Goal: Information Seeking & Learning: Check status

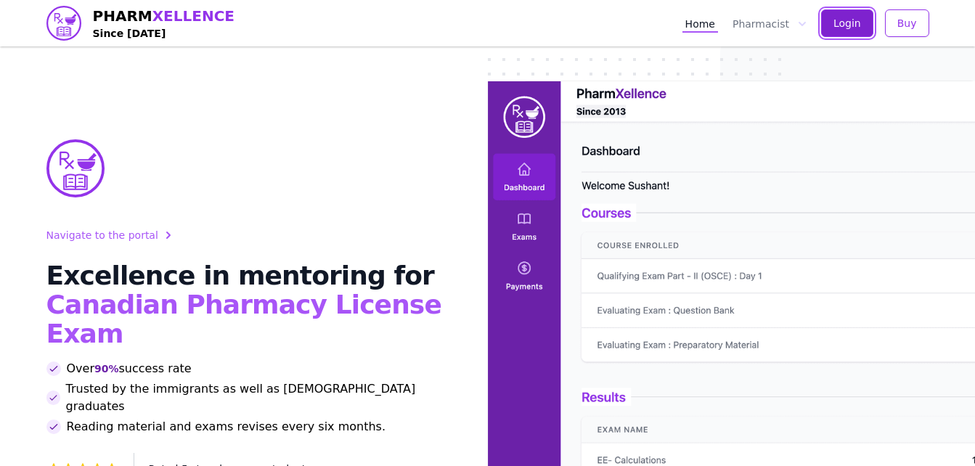
click at [864, 20] on button "Login" at bounding box center [847, 23] width 52 height 28
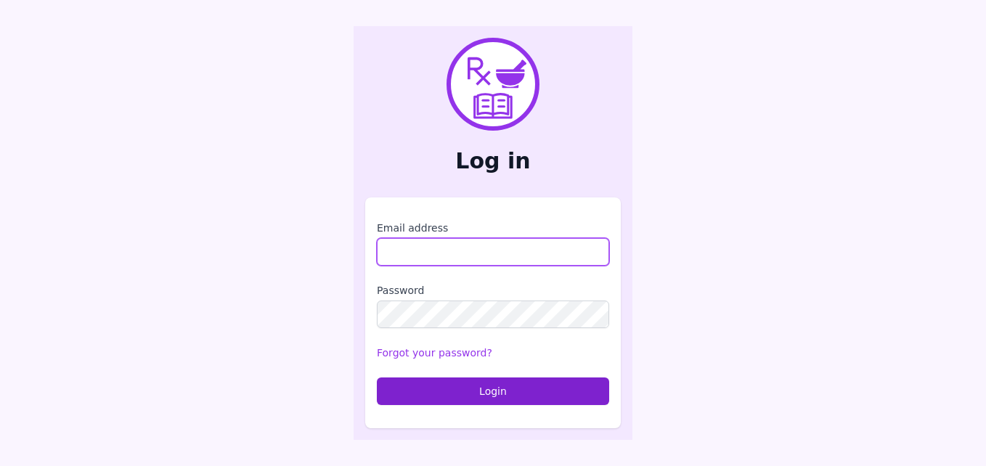
type input "**********"
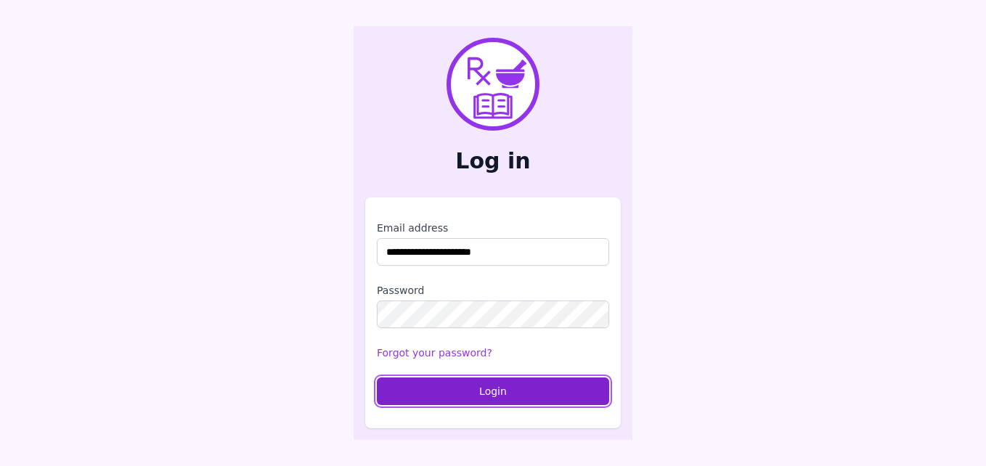
click at [455, 399] on button "Login" at bounding box center [493, 392] width 232 height 28
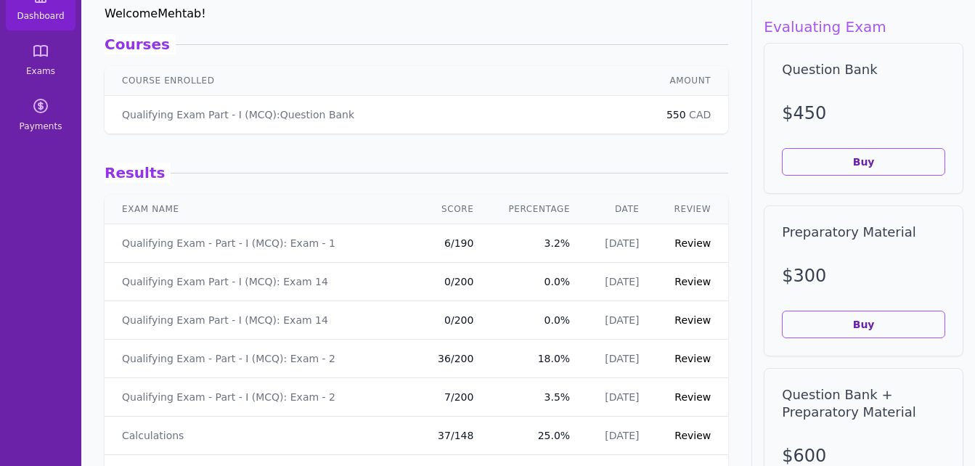
scroll to position [19, 0]
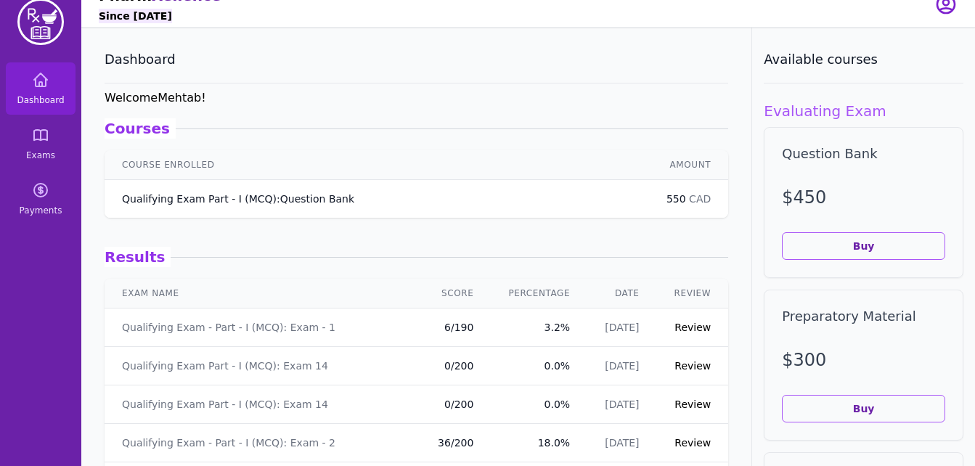
click at [243, 199] on p "Qualifying Exam Part - I (MCQ) : Question Bank" at bounding box center [238, 199] width 232 height 15
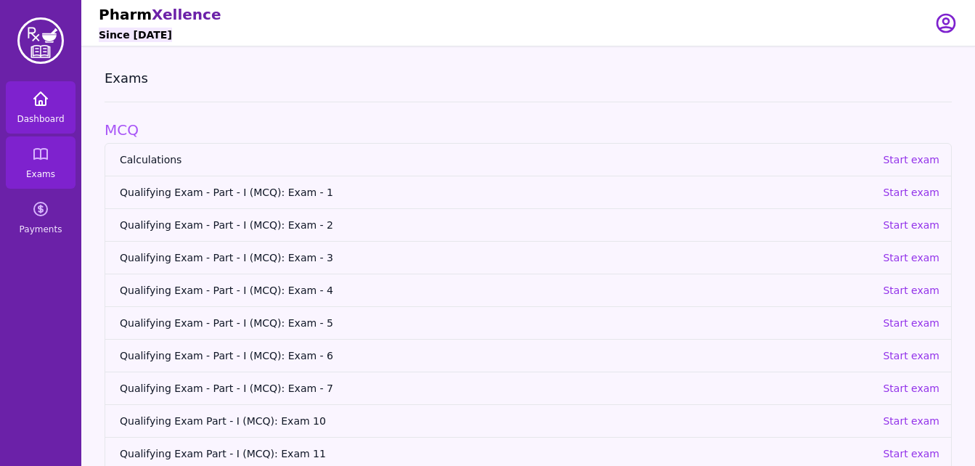
click at [47, 102] on icon at bounding box center [40, 98] width 17 height 17
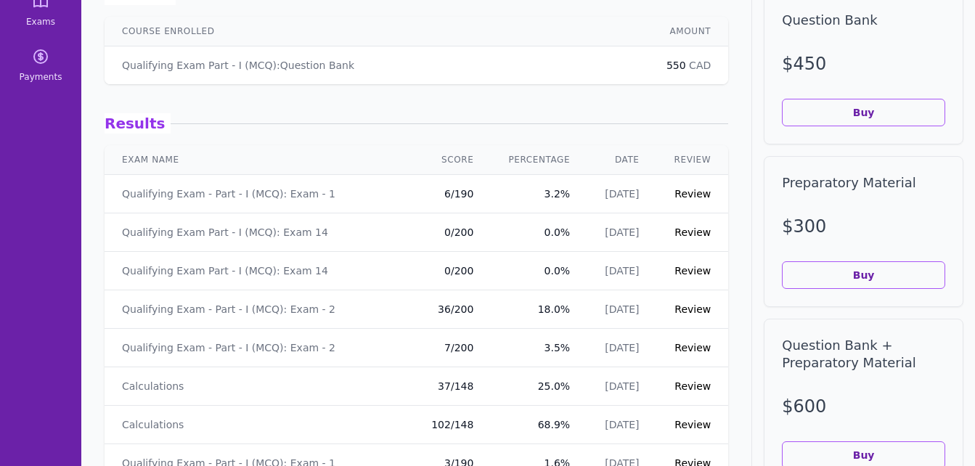
scroll to position [155, 0]
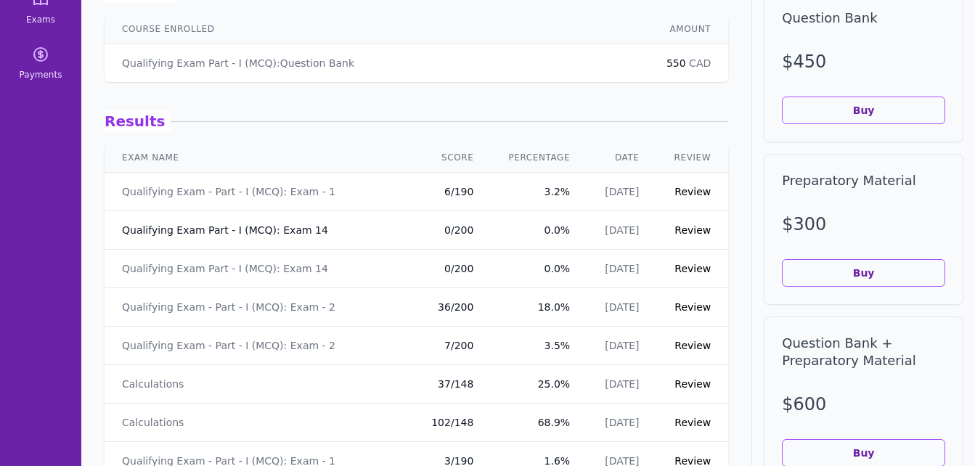
click at [224, 228] on link "Qualifying Exam Part - I (MCQ): Exam 14" at bounding box center [225, 230] width 206 height 15
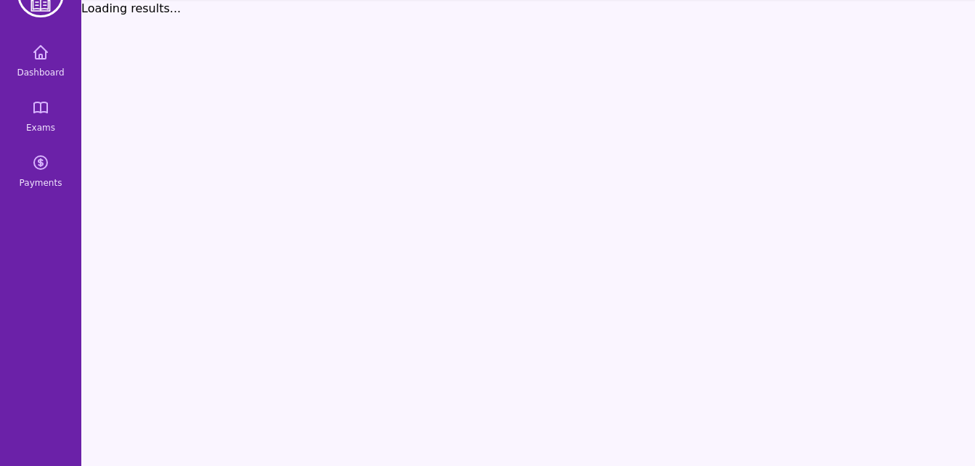
click at [224, 228] on div "Loading results..." at bounding box center [528, 233] width 894 height 466
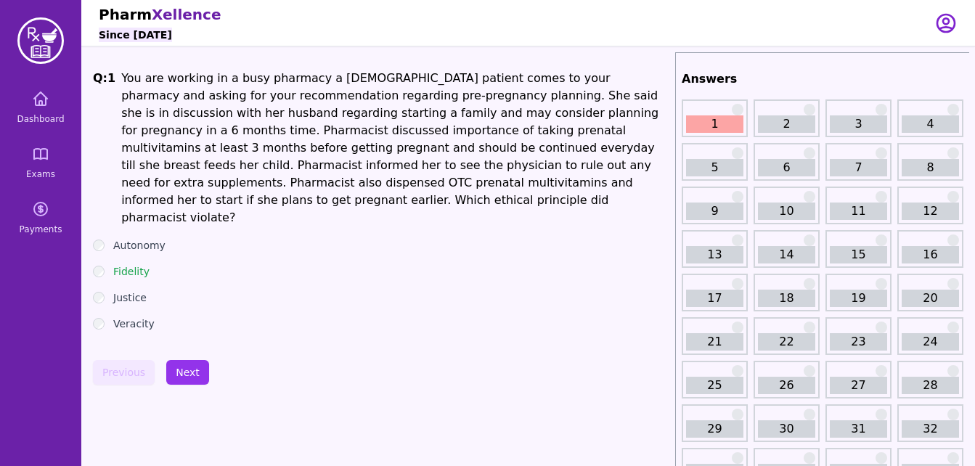
click at [784, 129] on link "2" at bounding box center [786, 123] width 57 height 17
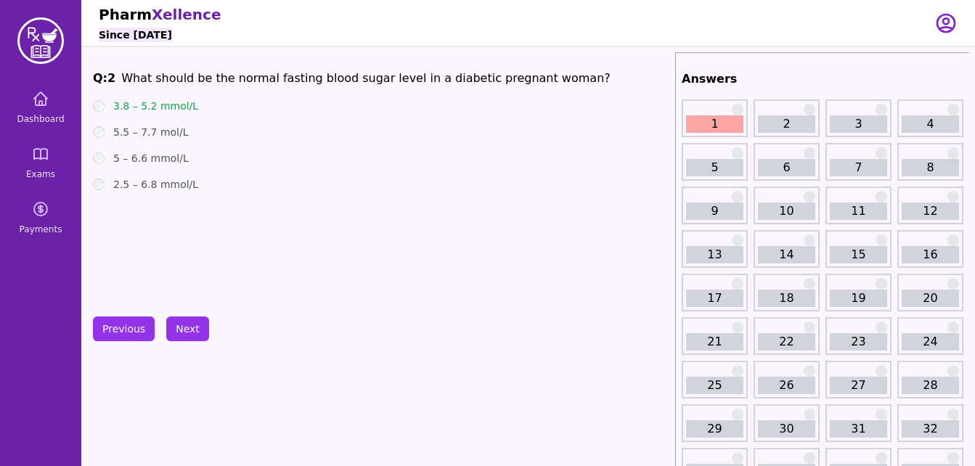
click at [731, 123] on link "1" at bounding box center [714, 123] width 57 height 17
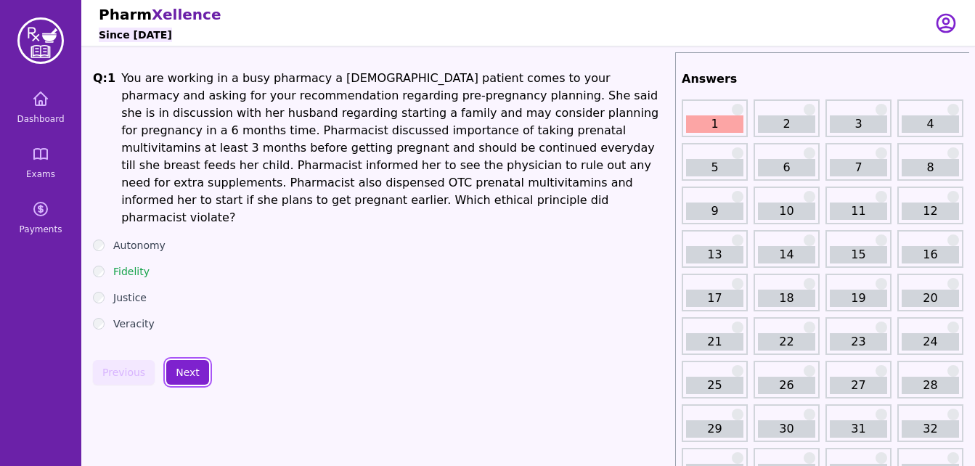
click at [182, 360] on button "Next" at bounding box center [187, 372] width 43 height 25
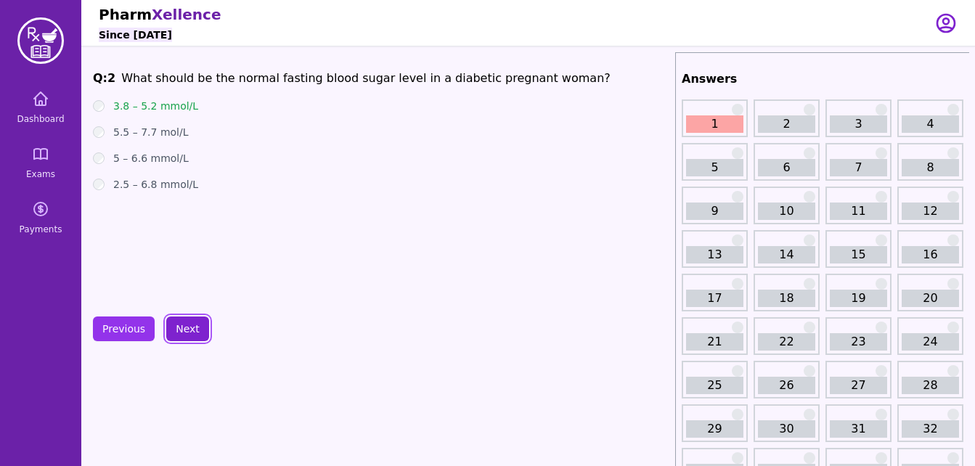
click at [189, 328] on button "Next" at bounding box center [187, 329] width 43 height 25
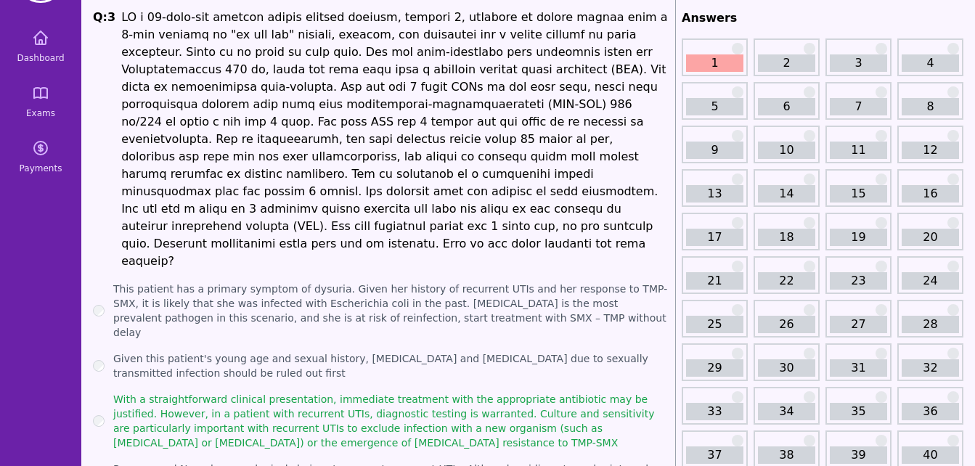
scroll to position [65, 0]
